Goal: Transaction & Acquisition: Purchase product/service

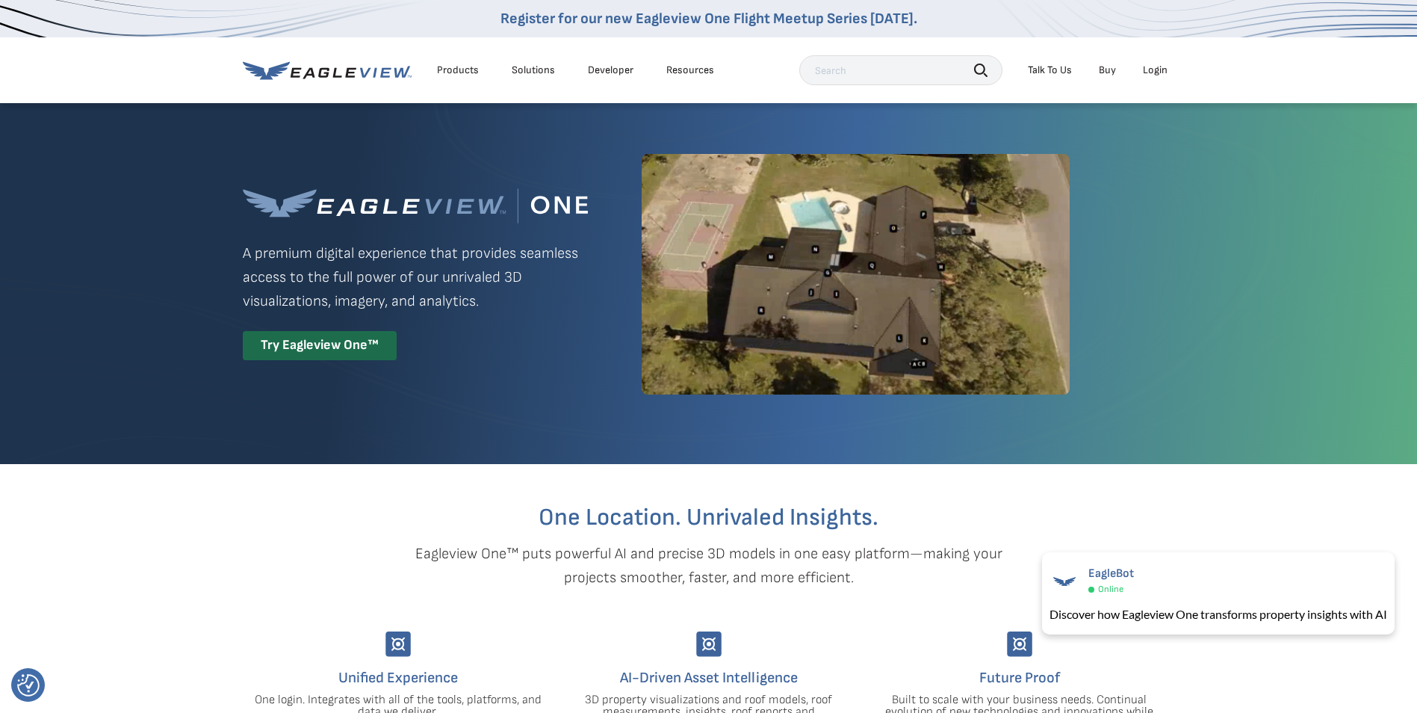
click at [1155, 72] on div "Login" at bounding box center [1155, 69] width 25 height 13
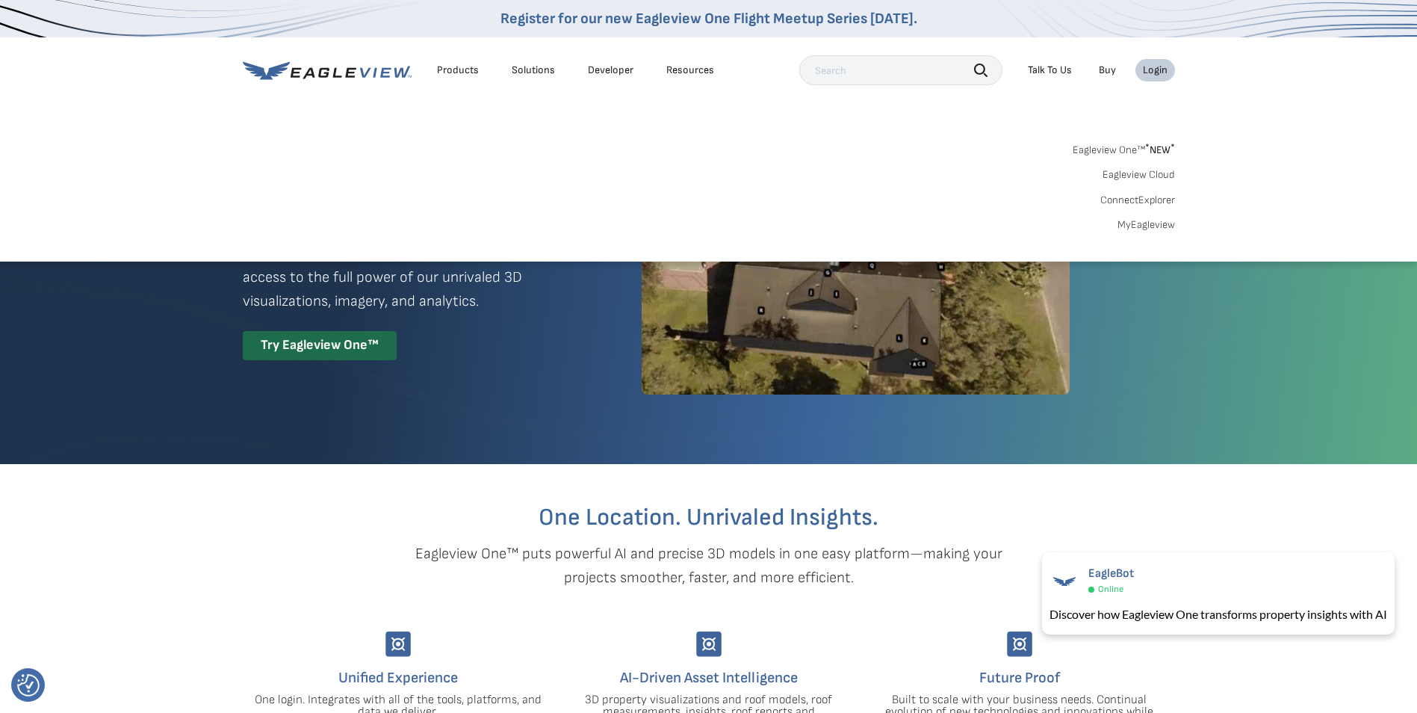
click at [1154, 224] on link "MyEagleview" at bounding box center [1146, 224] width 58 height 13
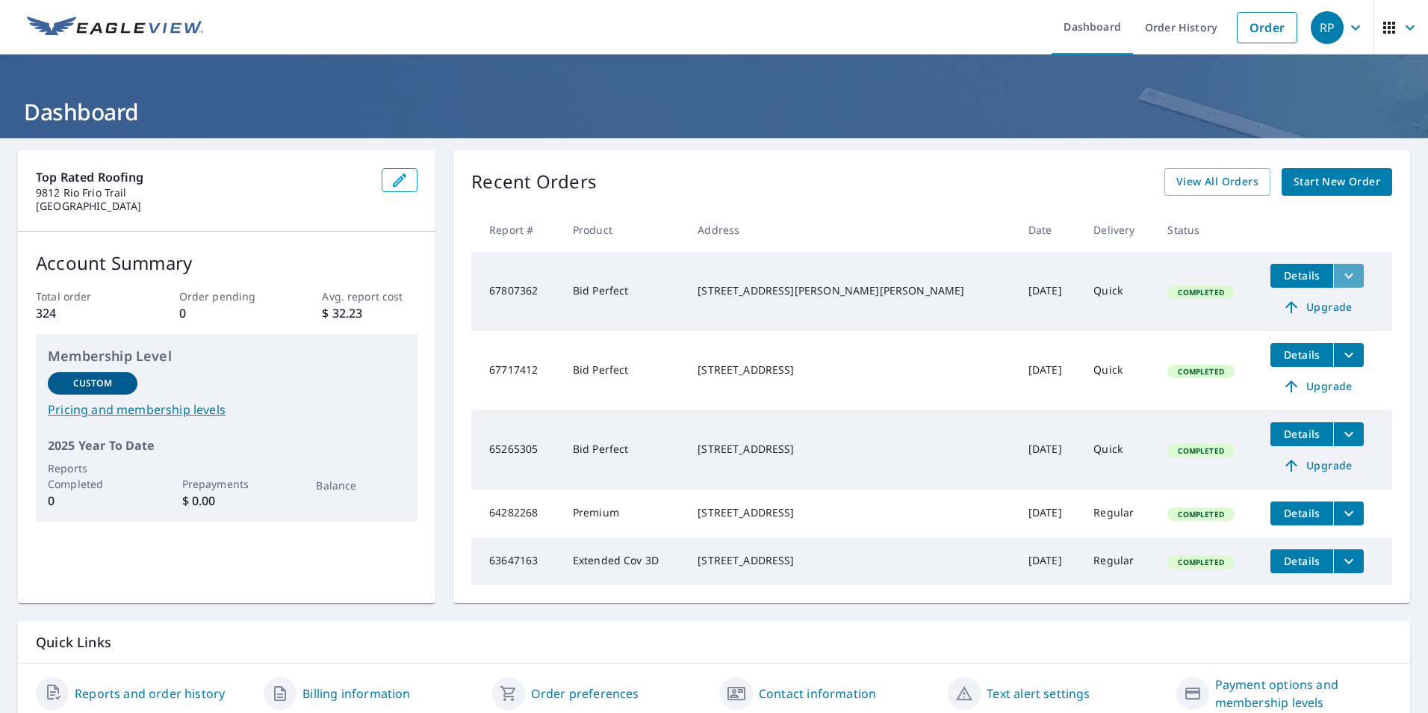
click at [1340, 273] on icon "filesDropdownBtn-67807362" at bounding box center [1349, 276] width 18 height 18
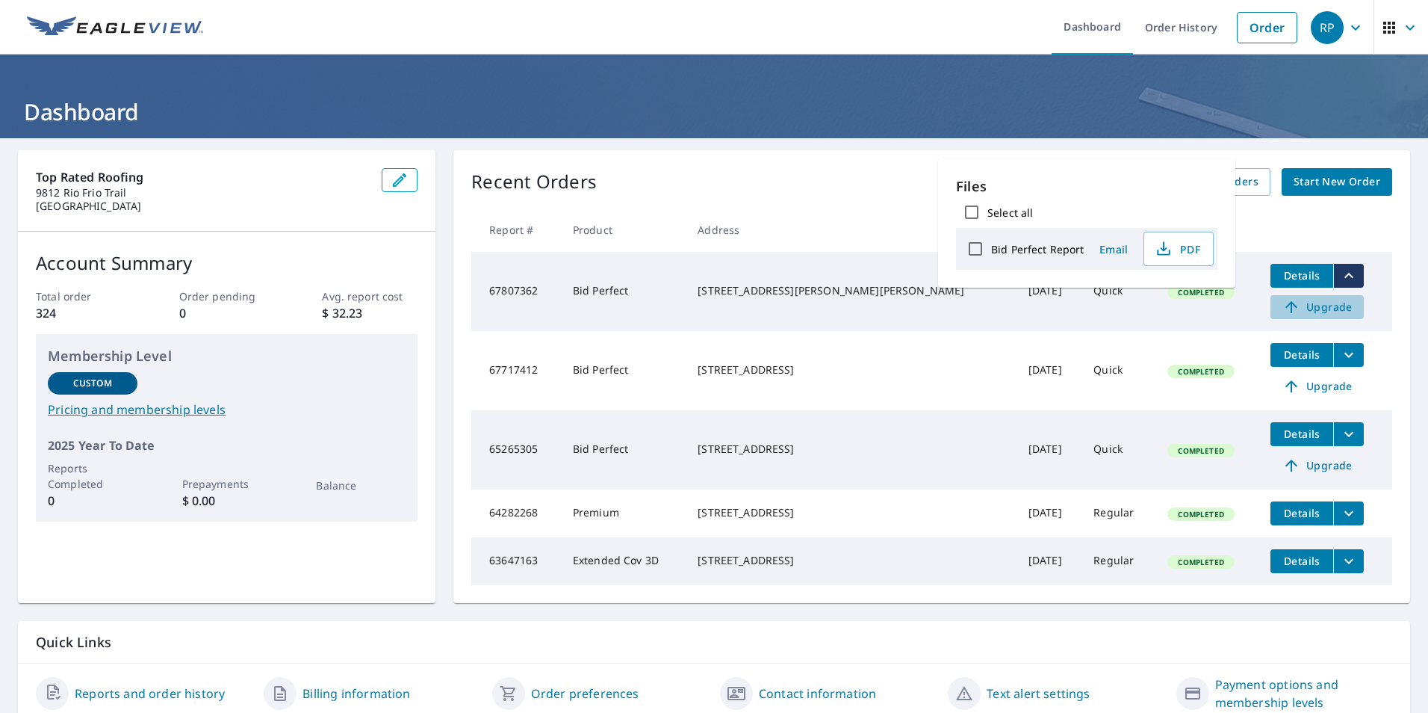
click at [1304, 303] on span "Upgrade" at bounding box center [1316, 307] width 75 height 18
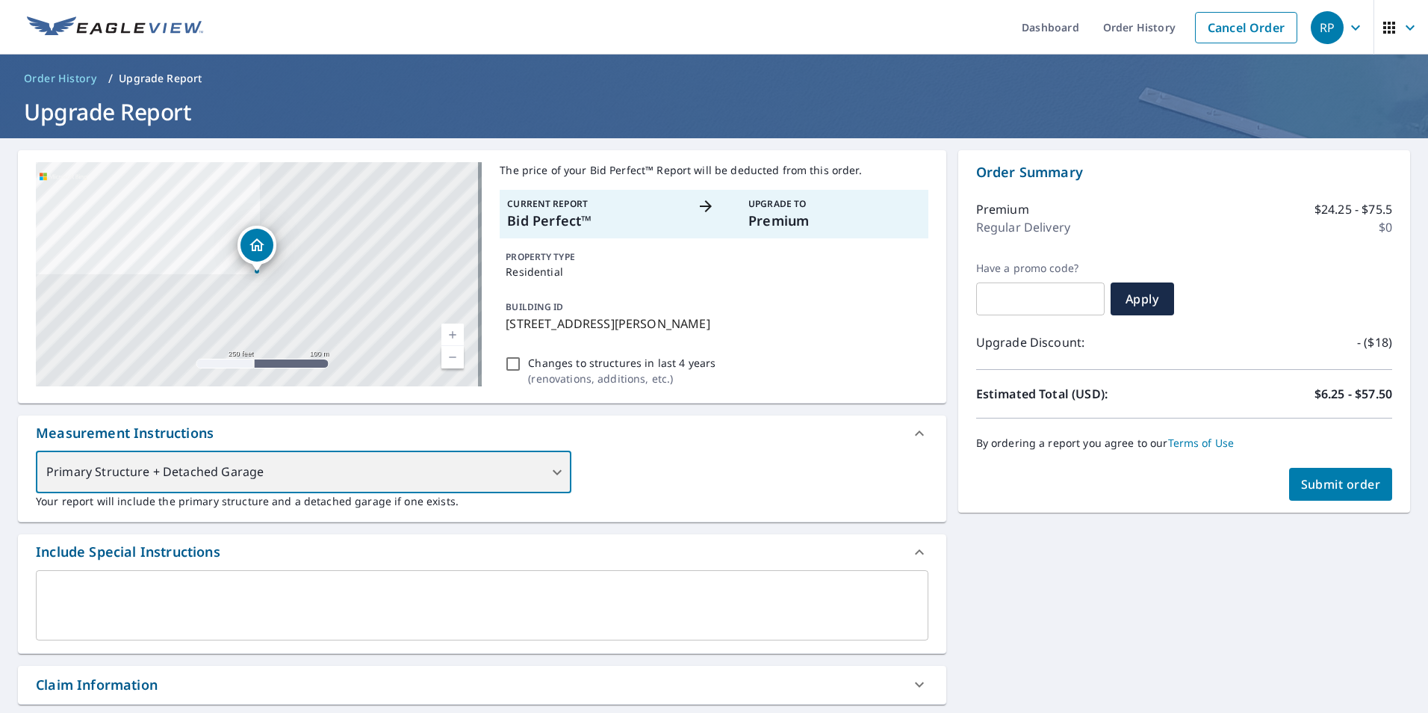
click at [554, 469] on div "Primary Structure + Detached Garage" at bounding box center [304, 472] width 536 height 42
click at [553, 471] on div "Primary Structure + Detached Garage" at bounding box center [304, 472] width 536 height 42
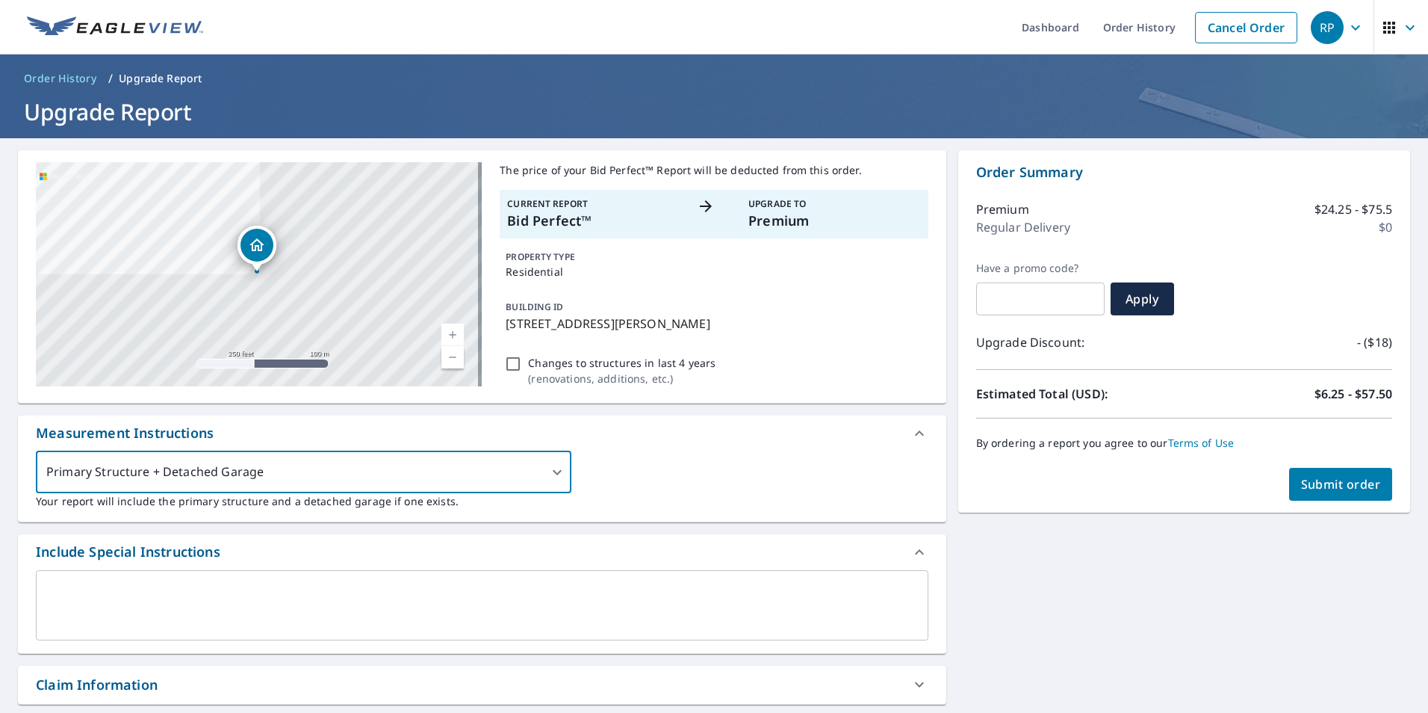
click at [655, 478] on div "Primary Structure + Detached Garage 1 ​ Your report will include the primary st…" at bounding box center [482, 480] width 893 height 58
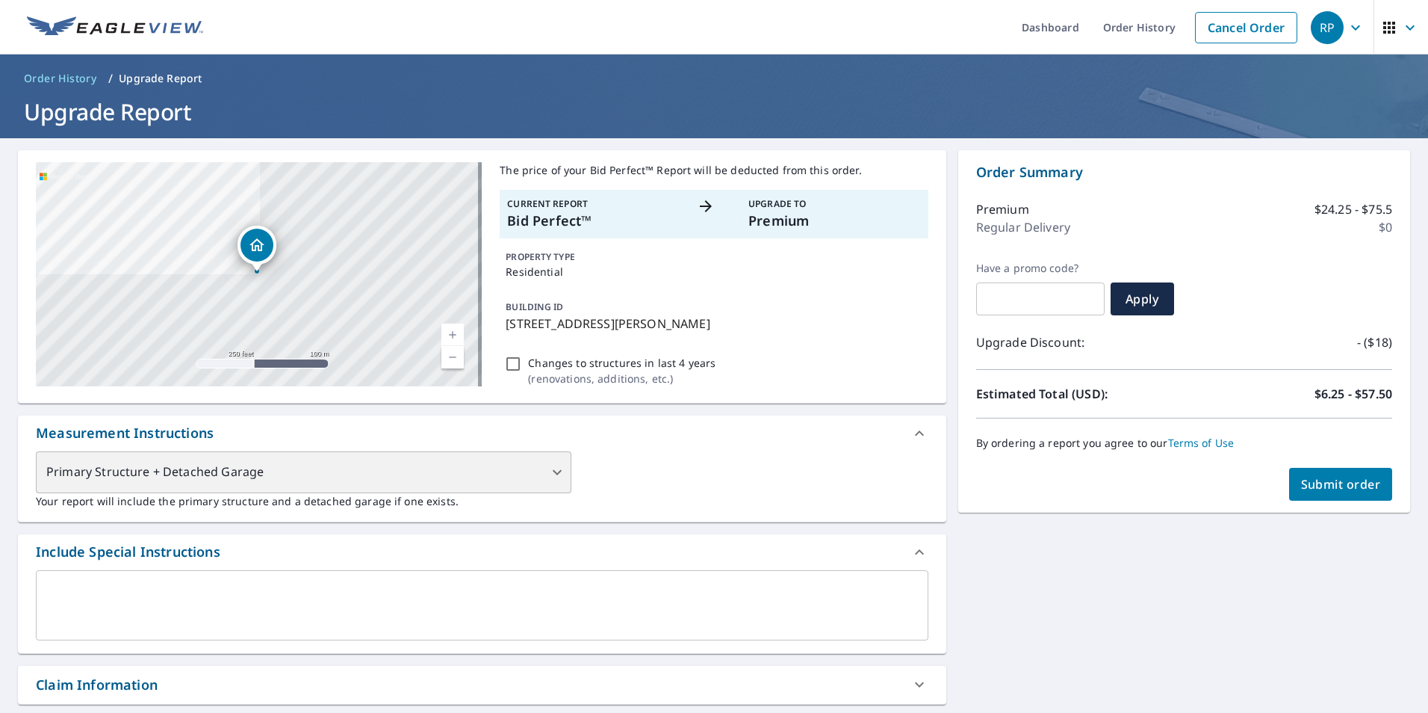
click at [556, 474] on div "Primary Structure + Detached Garage" at bounding box center [304, 472] width 536 height 42
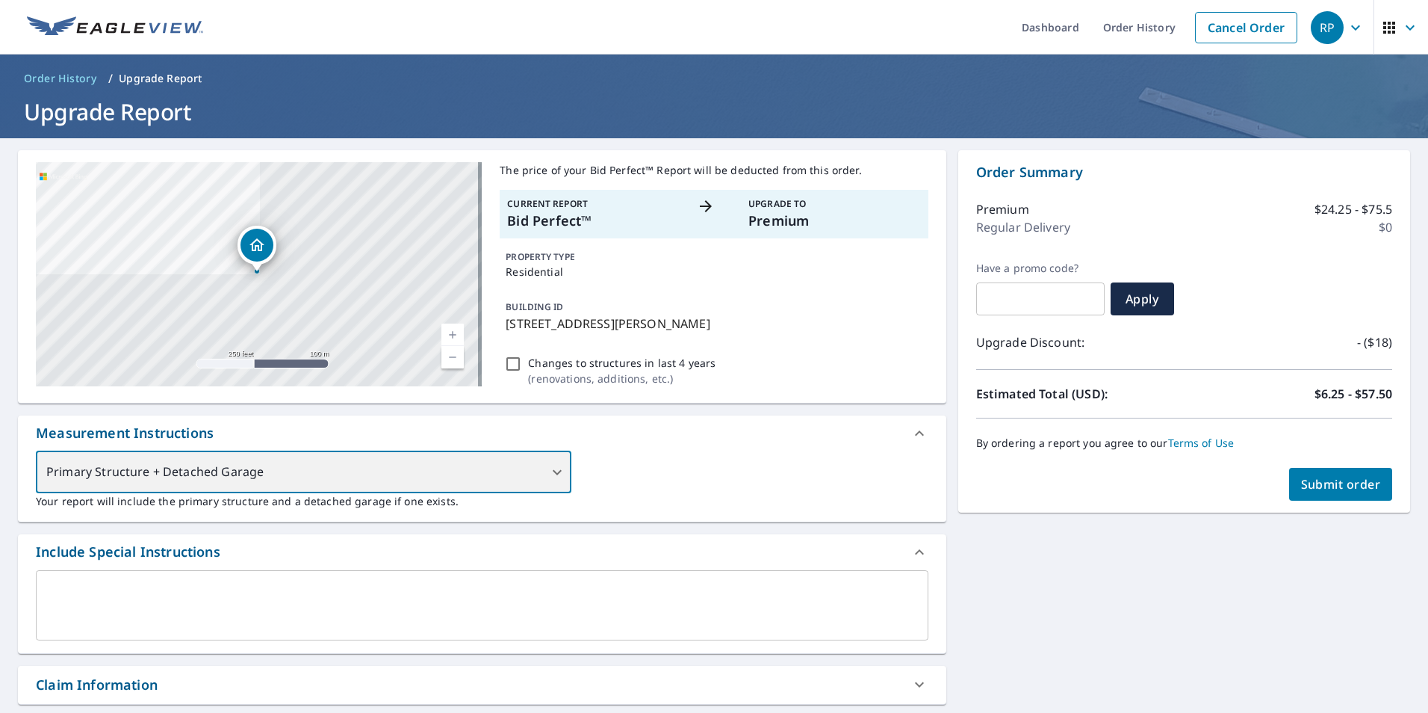
click at [556, 473] on div "Primary Structure + Detached Garage" at bounding box center [304, 472] width 536 height 42
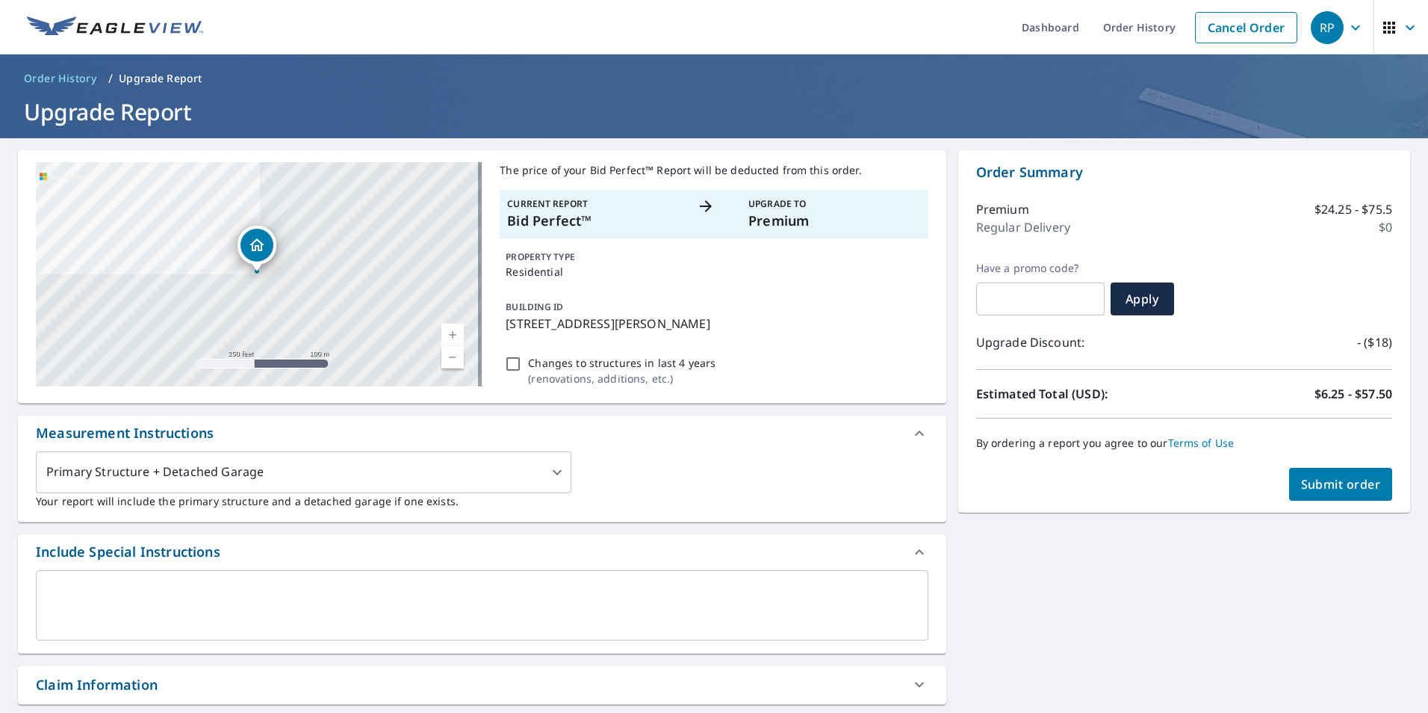
click at [606, 468] on div "Primary Structure + Detached Garage 1 ​ Your report will include the primary st…" at bounding box center [482, 480] width 893 height 58
click at [1301, 479] on span "Submit order" at bounding box center [1341, 484] width 80 height 16
